Goal: Transaction & Acquisition: Purchase product/service

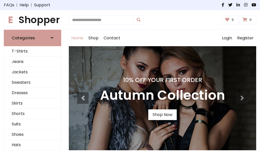
click at [130, 83] on h4 "10% Off Your First Order" at bounding box center [162, 79] width 125 height 7
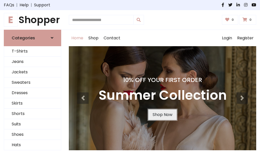
click at [162, 114] on link "Shop Now" at bounding box center [162, 114] width 28 height 11
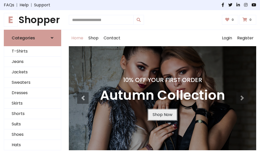
click at [162, 114] on link "Shop Now" at bounding box center [162, 114] width 28 height 11
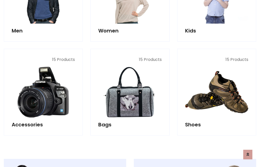
scroll to position [506, 0]
